Goal: Obtain resource: Download file/media

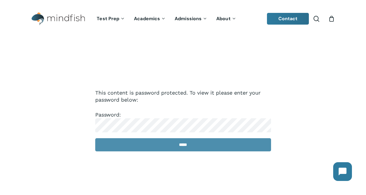
click at [127, 148] on input "*****" at bounding box center [183, 144] width 176 height 13
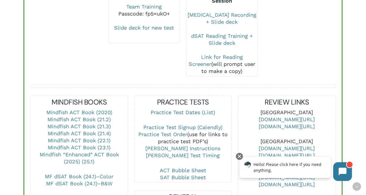
scroll to position [193, 0]
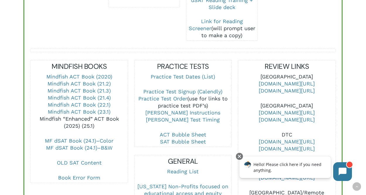
click at [111, 116] on link "Mindfish “Enhanced” ACT Book (2025) (25.1)" at bounding box center [79, 122] width 79 height 13
